Goal: Task Accomplishment & Management: Use online tool/utility

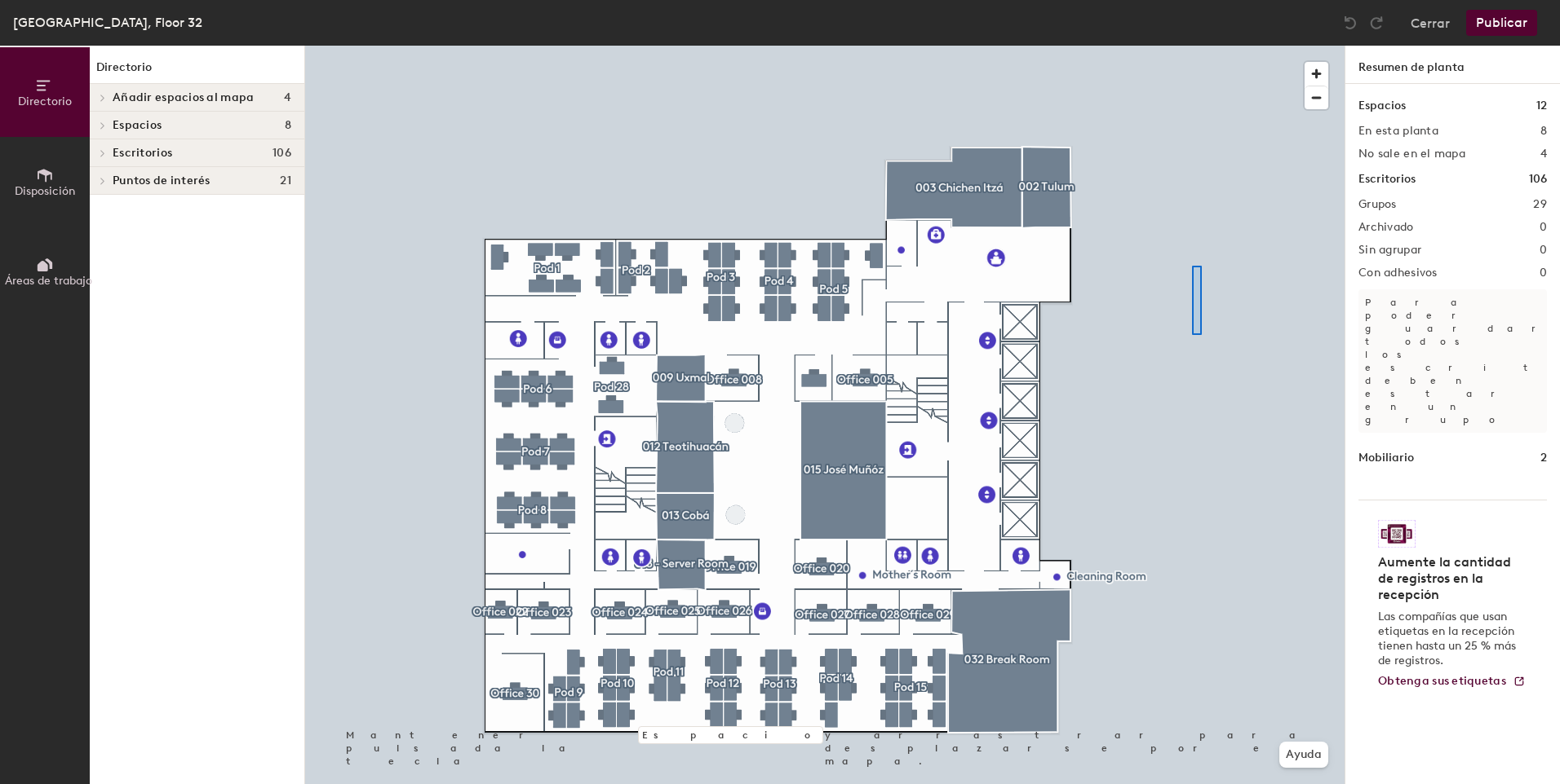
click at [1192, 45] on div at bounding box center [824, 45] width 1039 height 0
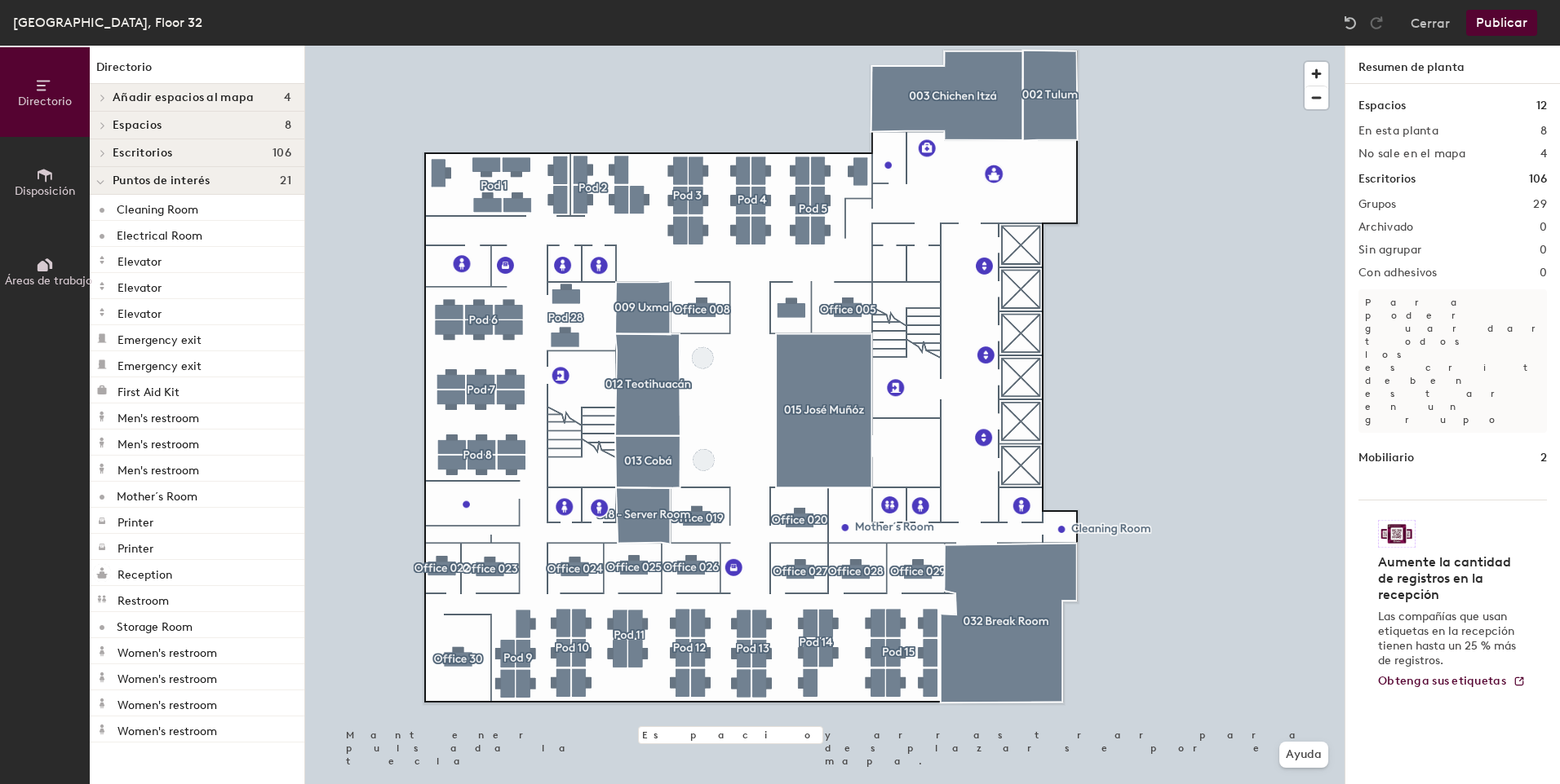
click at [51, 279] on span "Áreas de trabajo" at bounding box center [49, 281] width 87 height 14
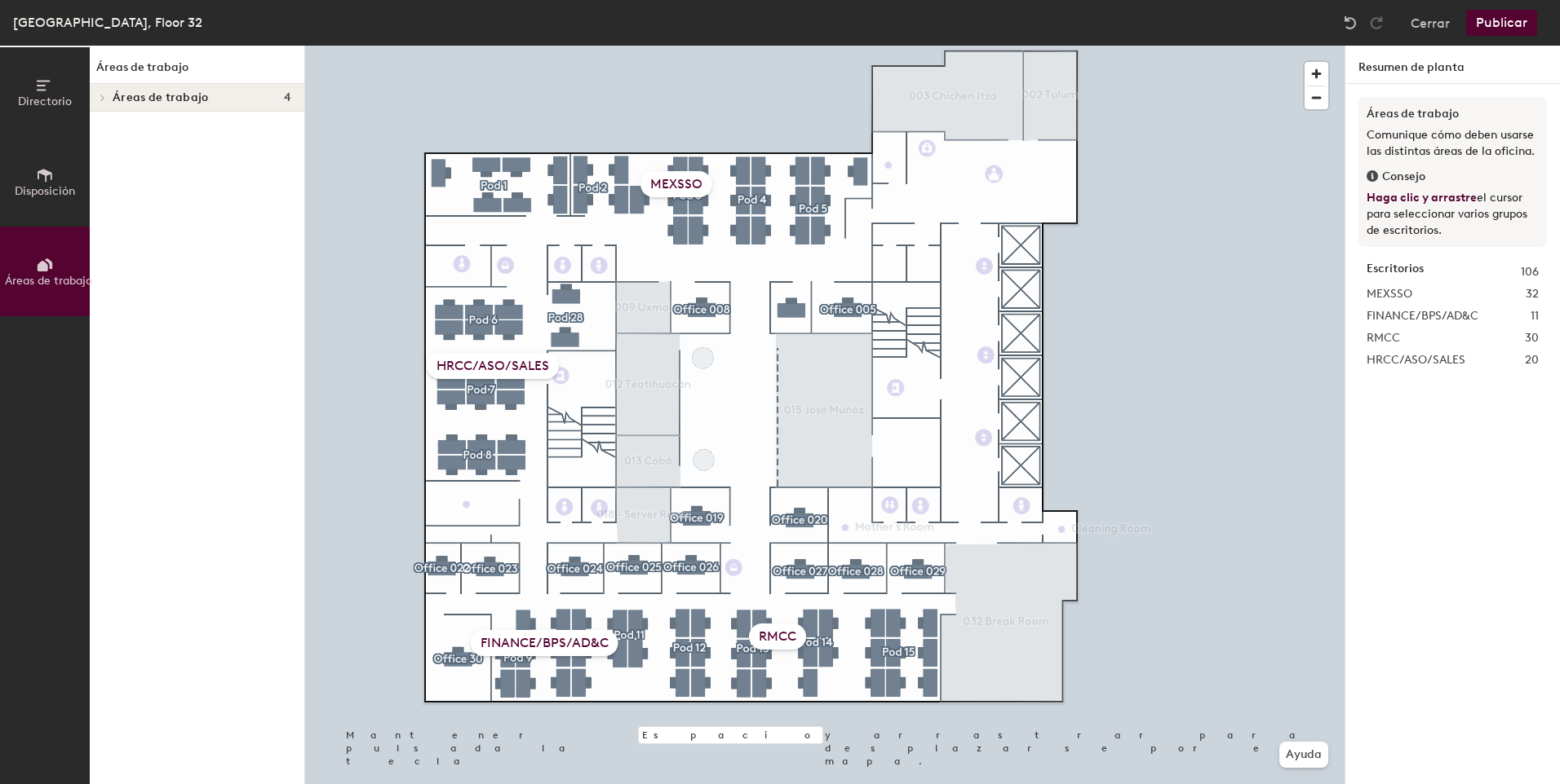
click at [53, 185] on span "Disposición" at bounding box center [45, 192] width 60 height 14
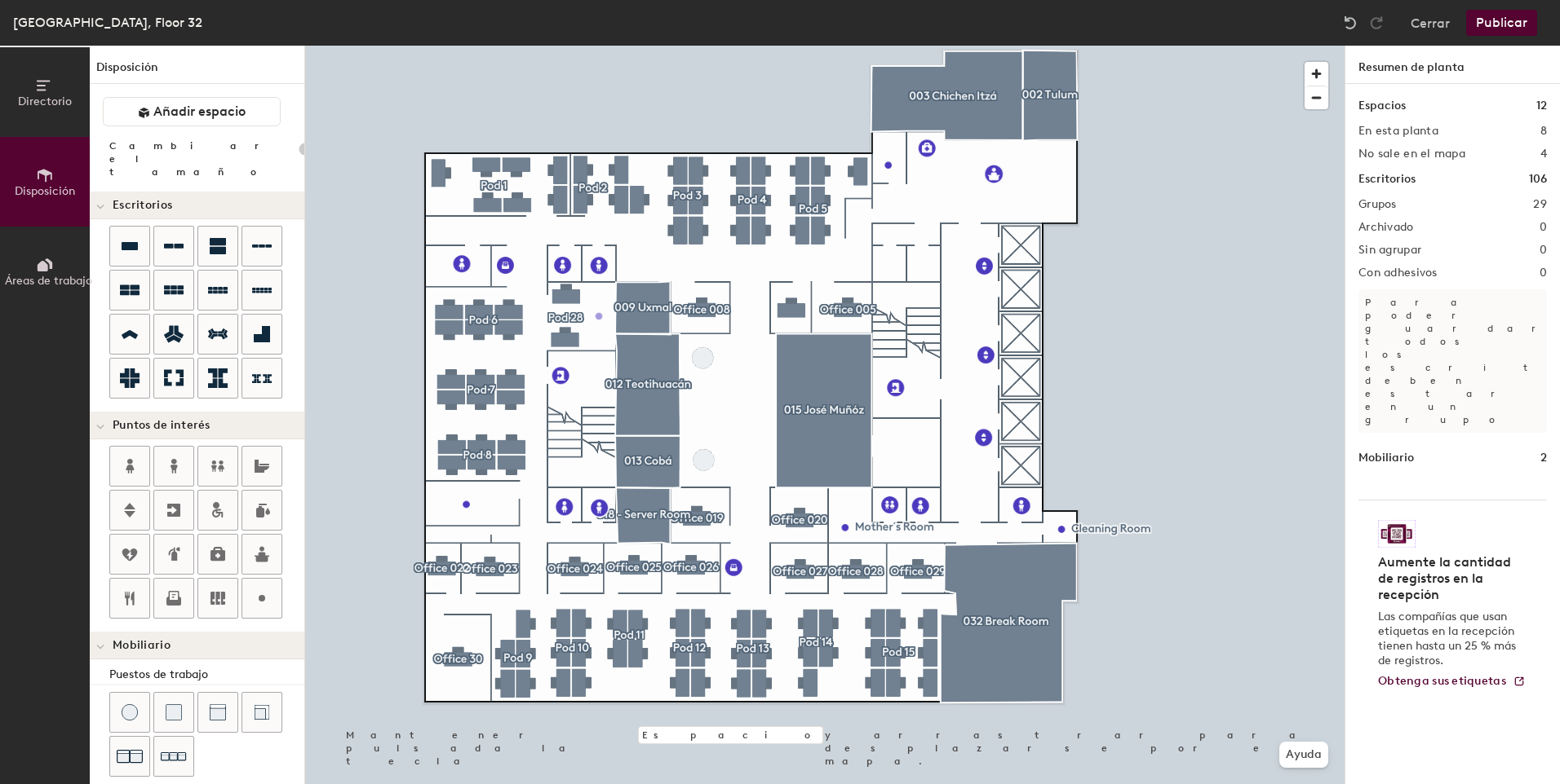
click at [600, 332] on div "Directorio Disposición Áreas de trabajo Disposición Añadir espacio Cambiar el t…" at bounding box center [780, 415] width 1560 height 739
type input "20"
click at [614, 369] on span "Editar" at bounding box center [611, 368] width 54 height 28
type input "Storage Room"
click at [1502, 28] on button "Publicar" at bounding box center [1501, 22] width 71 height 26
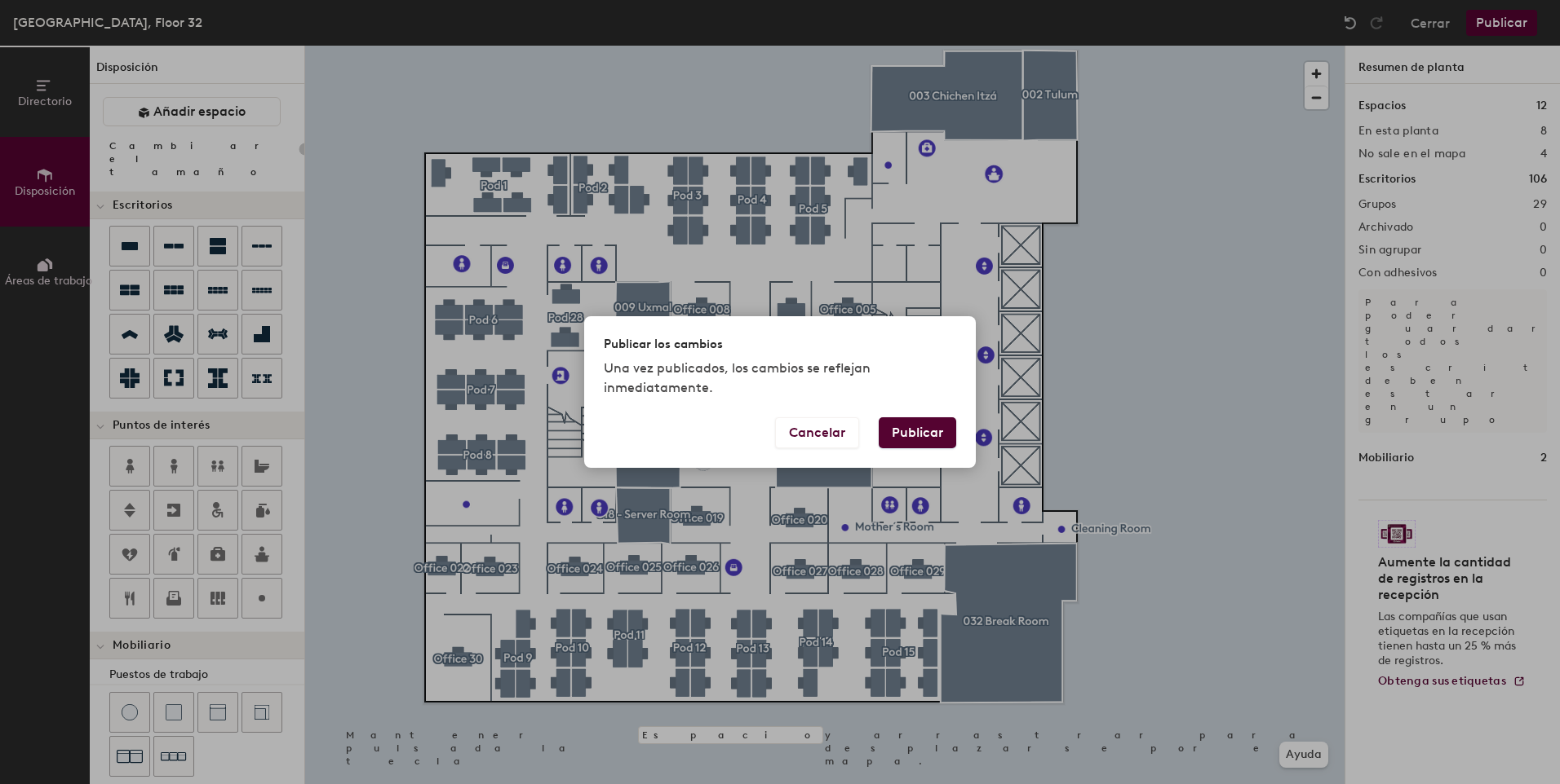
click at [906, 427] on button "Publicar" at bounding box center [917, 432] width 77 height 31
type input "20"
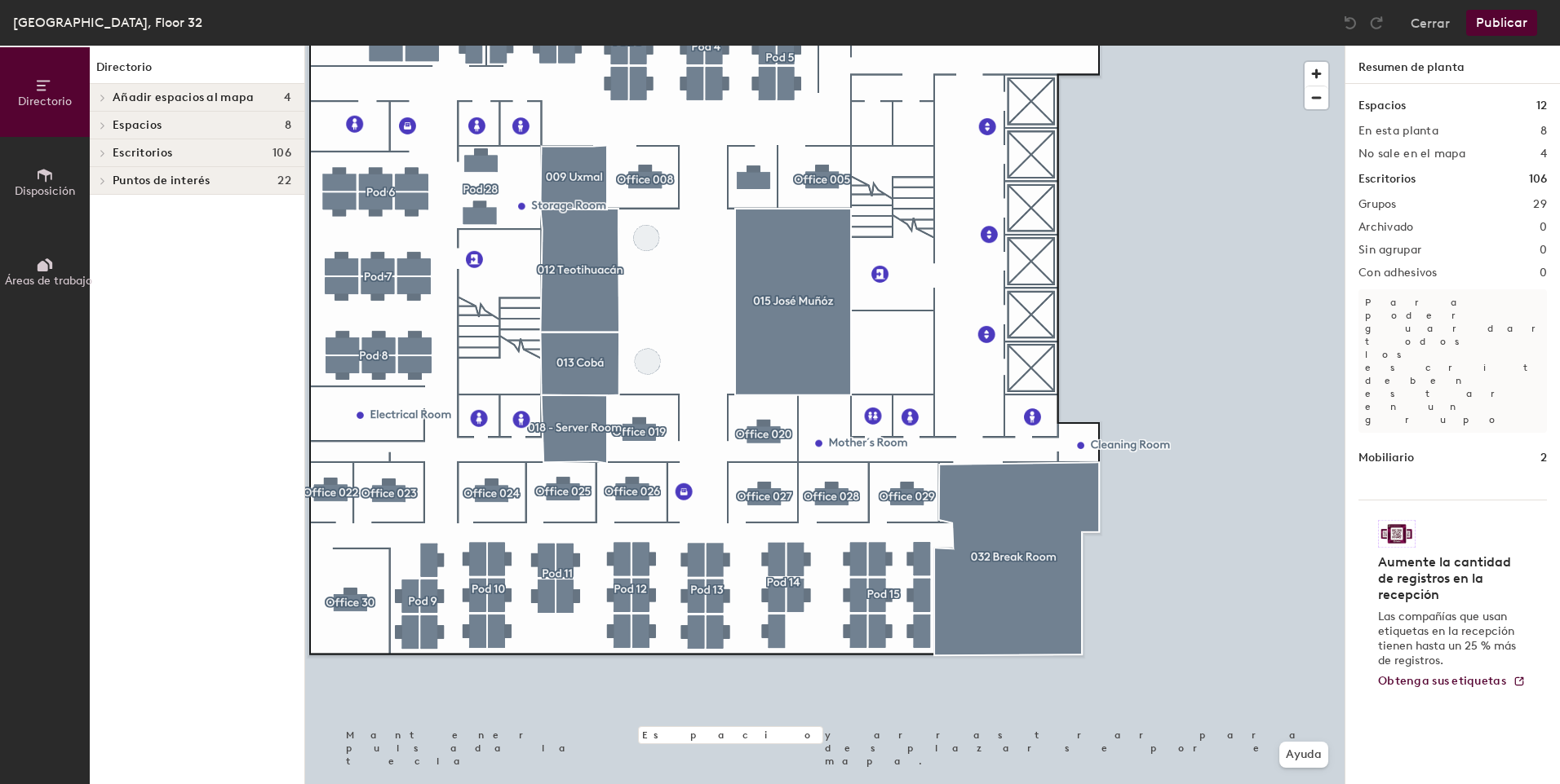
click at [36, 187] on span "Disposición" at bounding box center [45, 192] width 60 height 14
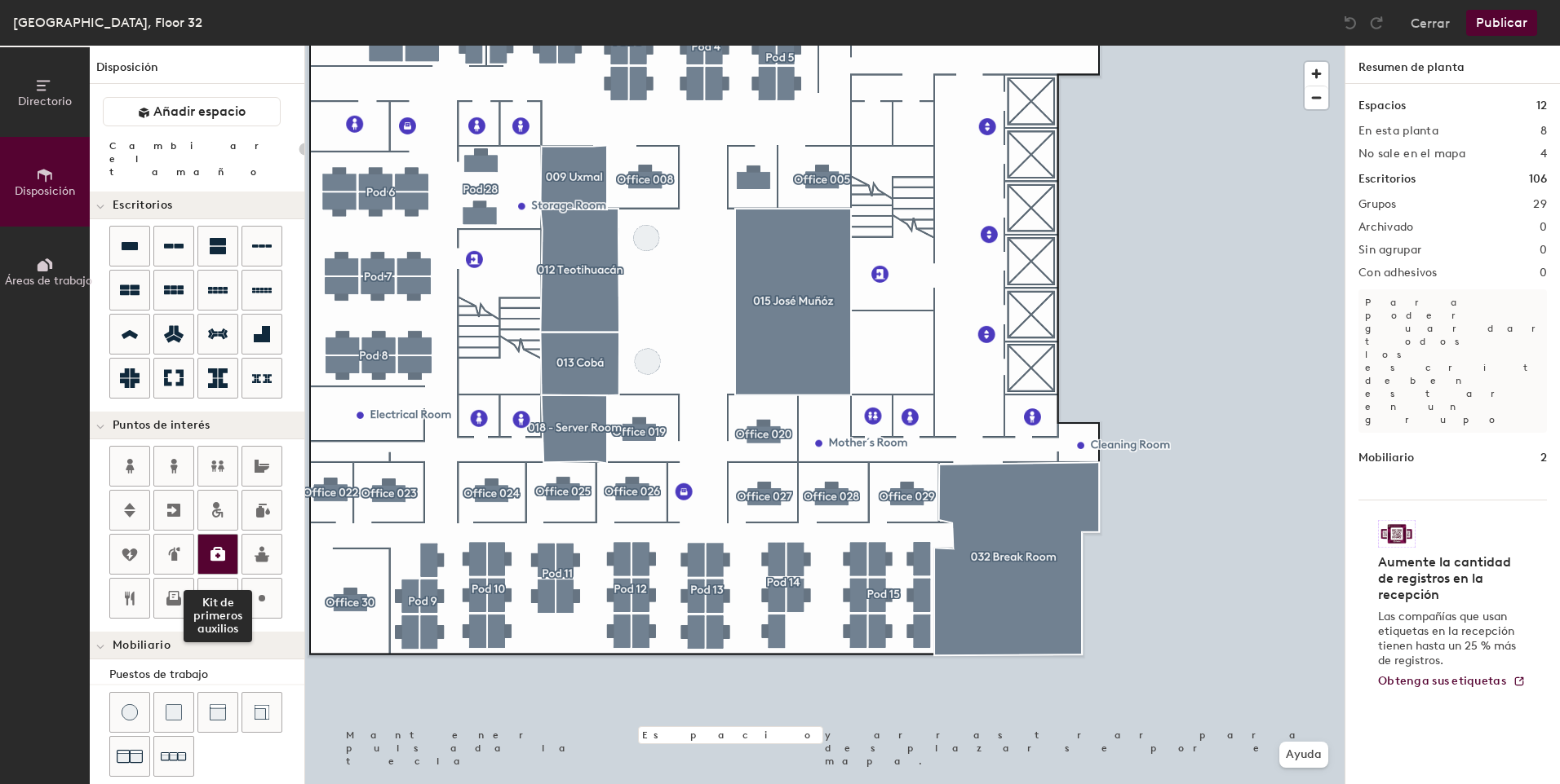
click at [222, 553] on div at bounding box center [218, 554] width 39 height 39
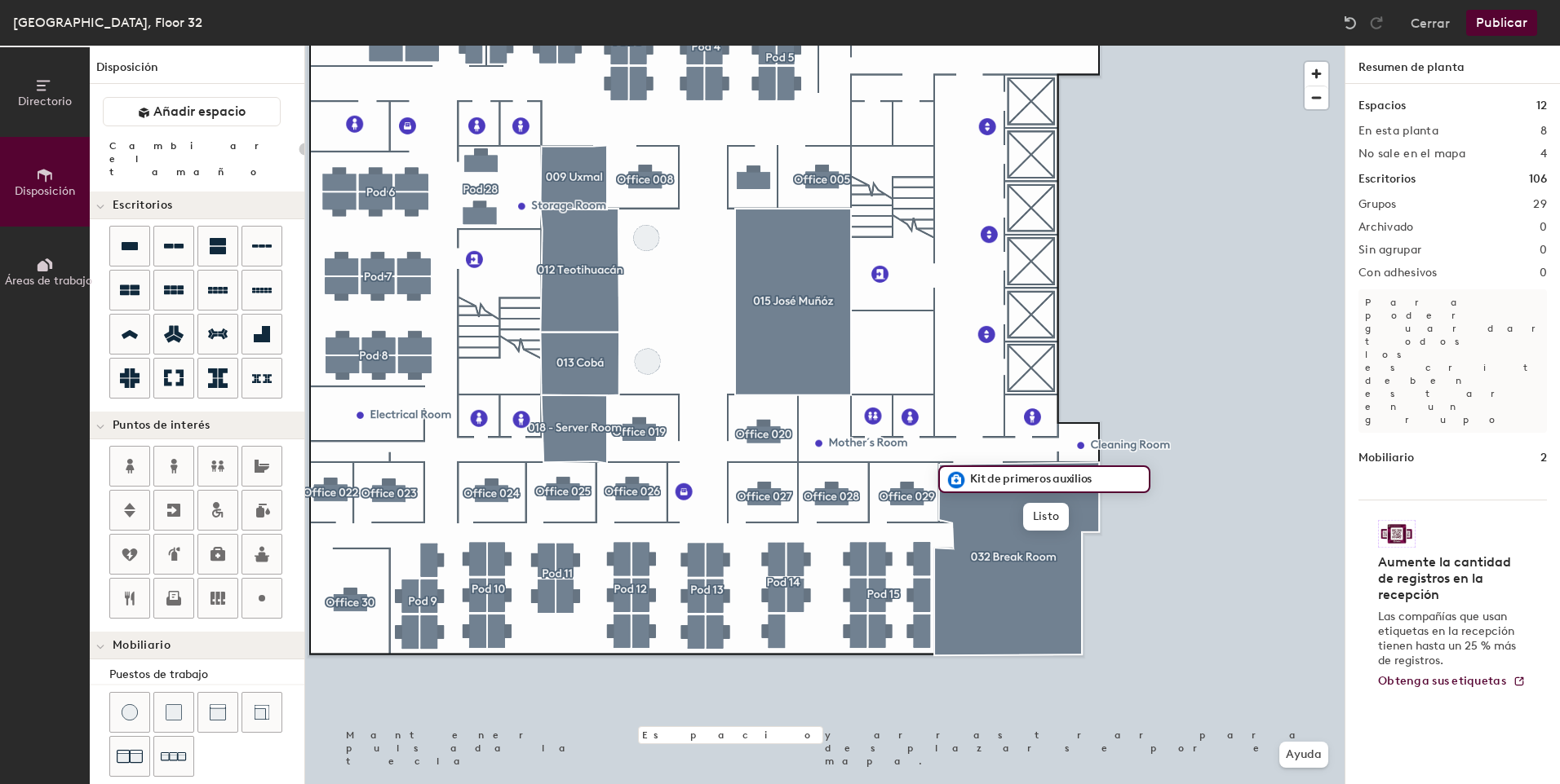
type input "20"
type input "First Aid Kit"
click at [1010, 515] on span "Listo" at bounding box center [1005, 517] width 45 height 28
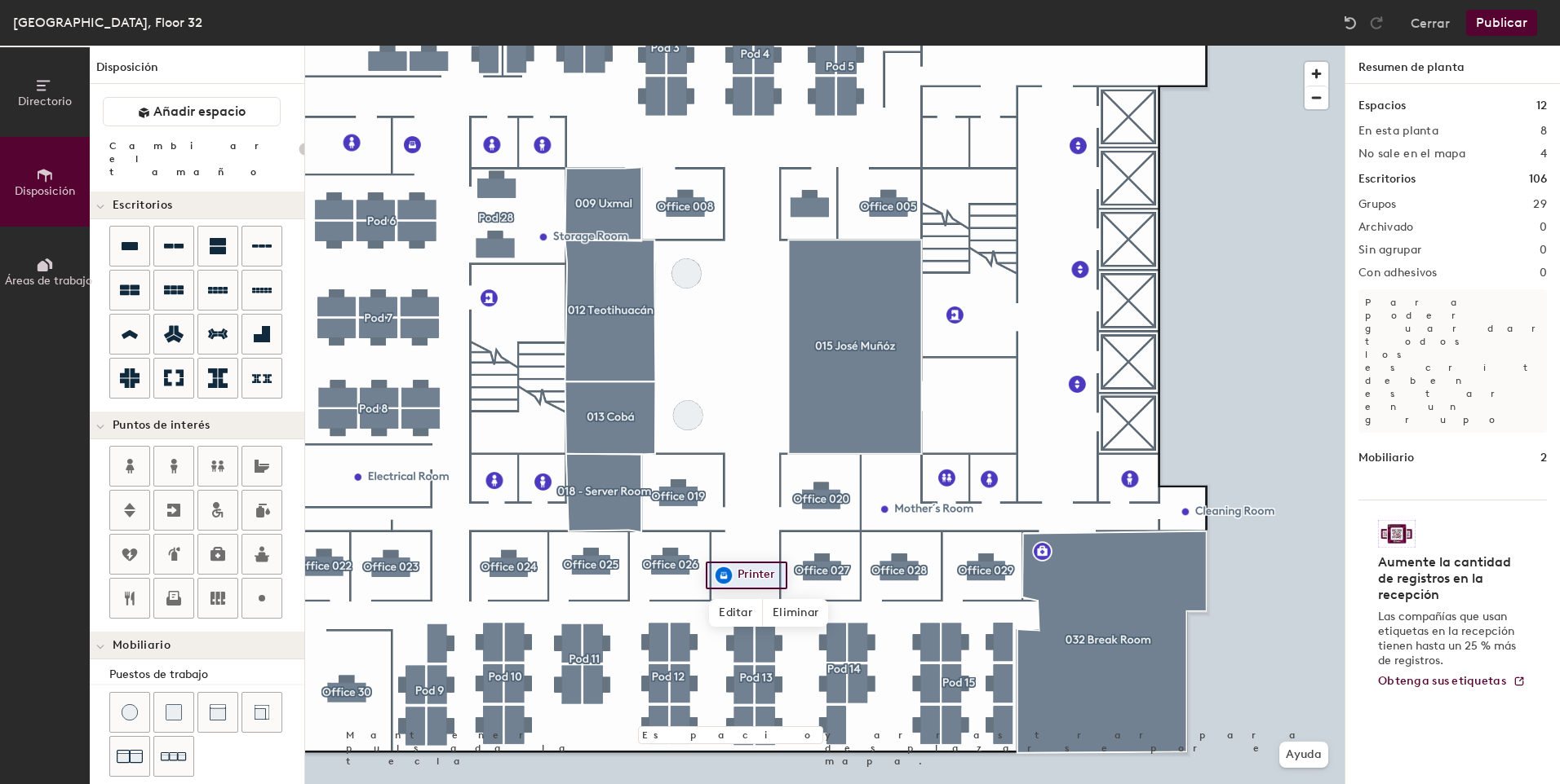
click at [724, 545] on div "Directorio Disposición Áreas de trabajo Disposición Añadir espacio Cambiar el t…" at bounding box center [780, 415] width 1560 height 739
type input "20"
type input "First Aid Kit"
click at [774, 583] on span "Listo" at bounding box center [772, 582] width 45 height 28
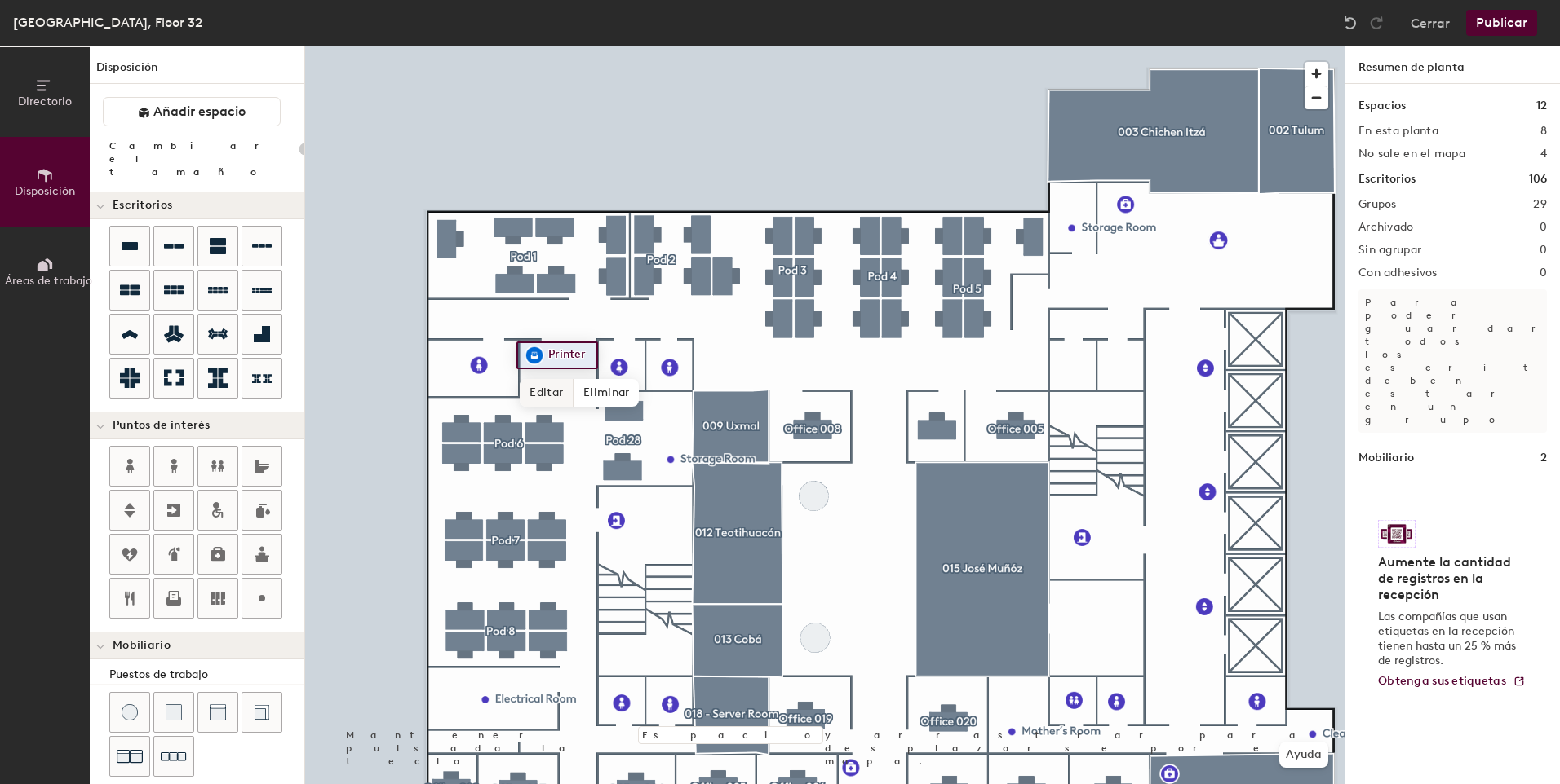
drag, startPoint x: 219, startPoint y: 542, endPoint x: 532, endPoint y: 384, distance: 350.6
click at [532, 384] on div "Directorio Disposición Áreas de trabajo Disposición Añadir espacio Cambiar el t…" at bounding box center [780, 415] width 1560 height 739
click at [221, 544] on icon at bounding box center [218, 554] width 20 height 20
type input "20"
type input "First Aid Kit"
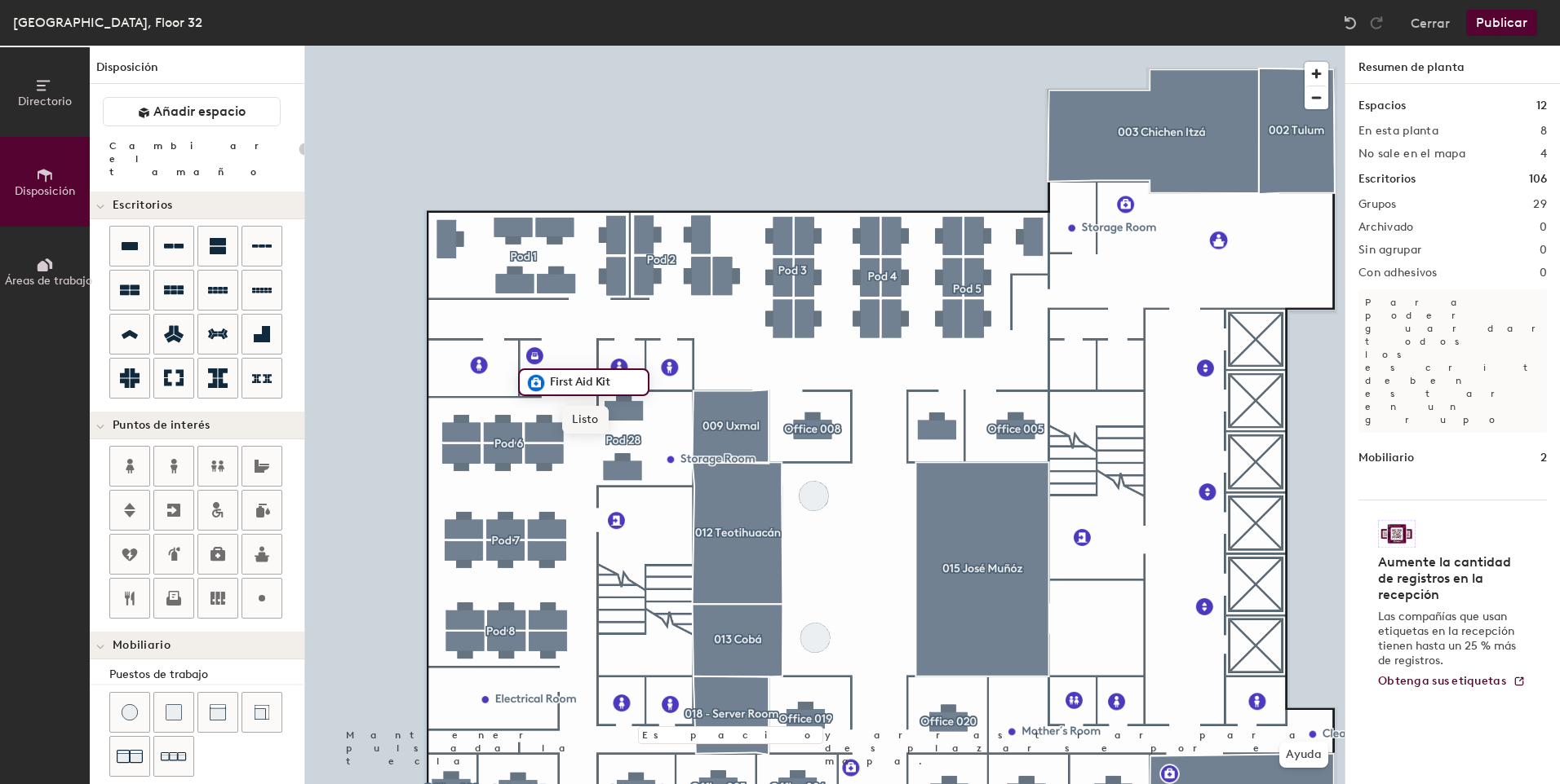
click at [585, 421] on span "Listo" at bounding box center [585, 419] width 45 height 28
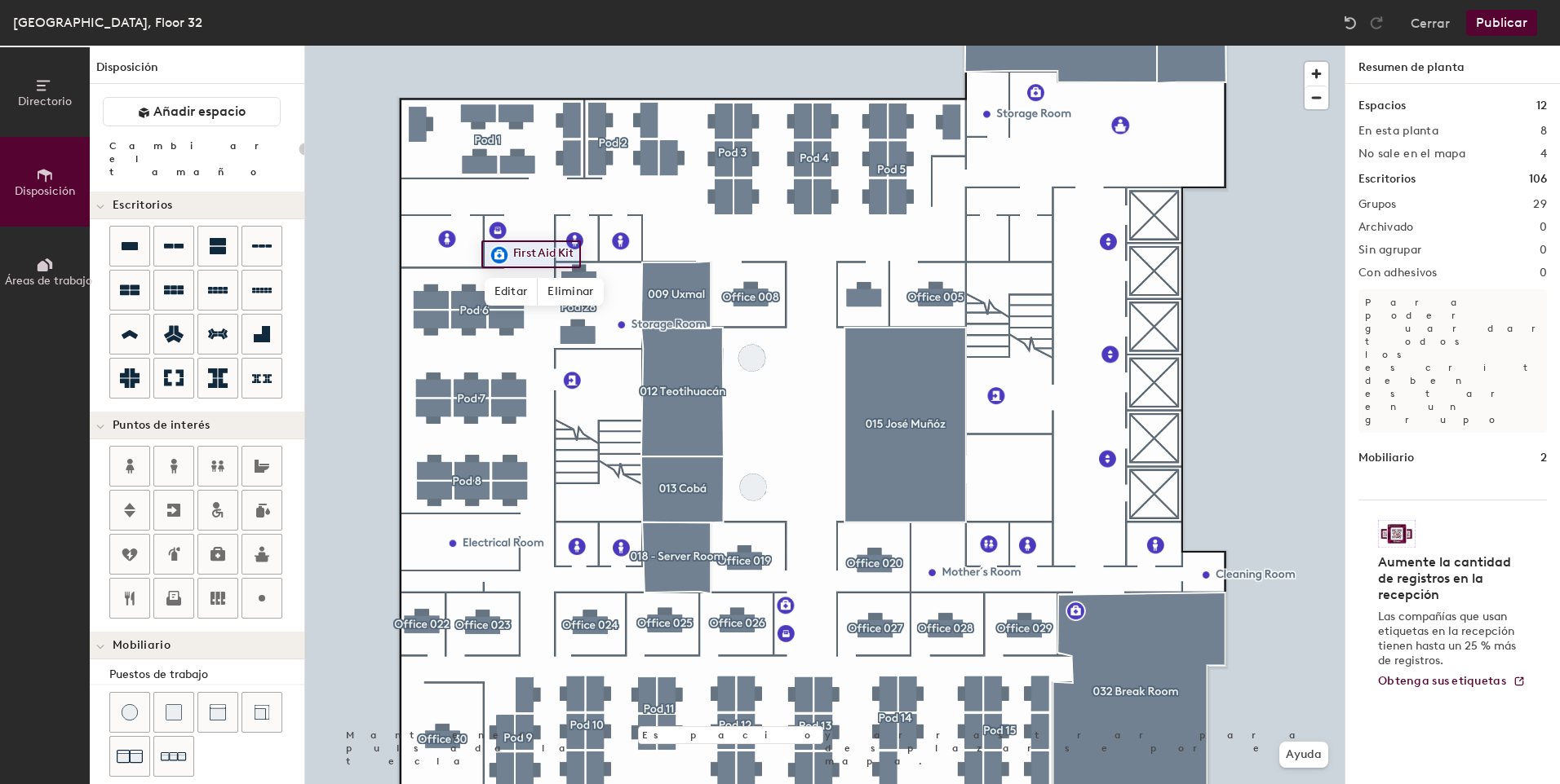
click at [1485, 28] on button "Publicar" at bounding box center [1501, 22] width 71 height 26
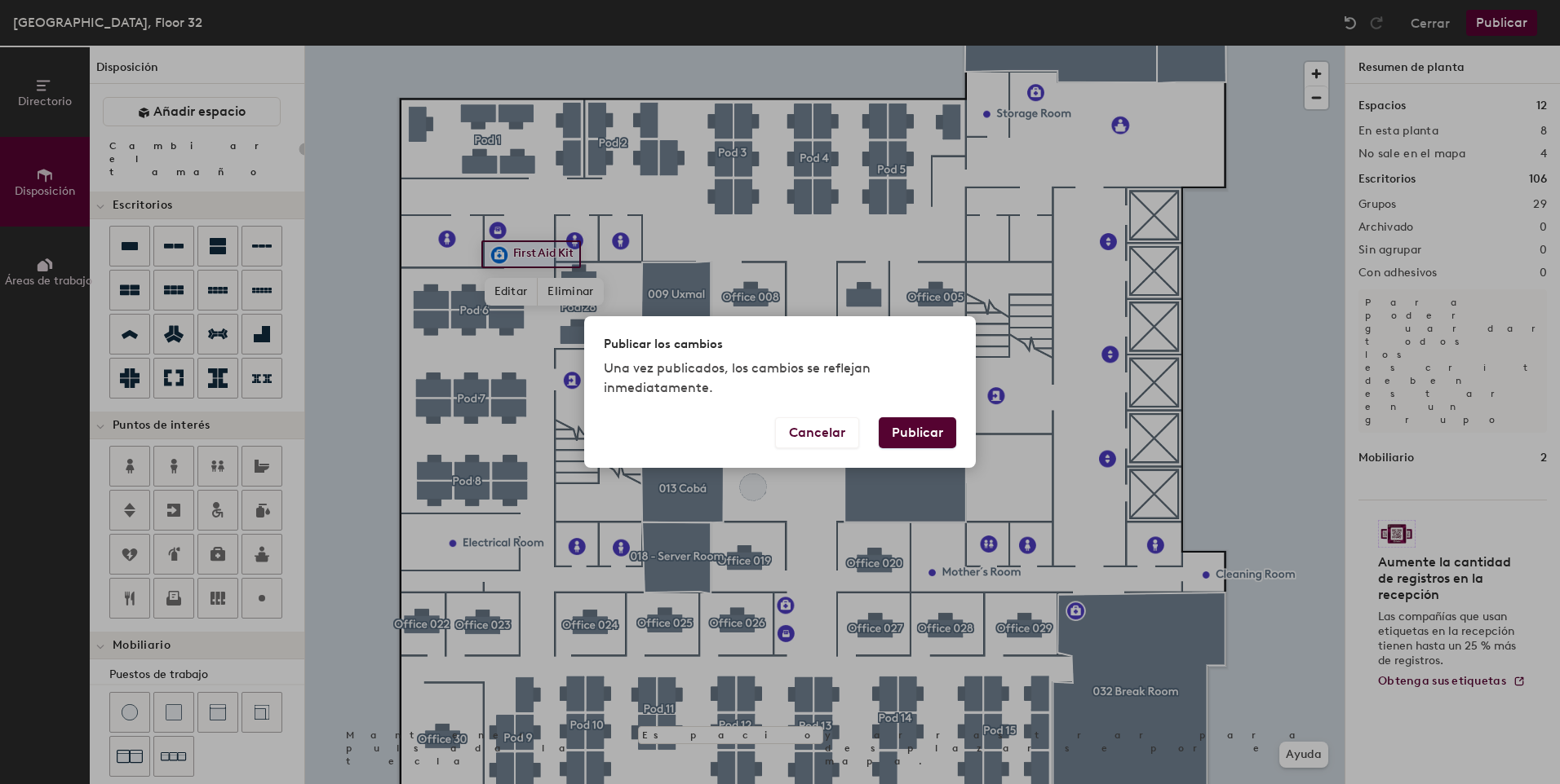
click at [903, 433] on button "Publicar" at bounding box center [917, 432] width 77 height 31
type input "20"
